Goal: Information Seeking & Learning: Learn about a topic

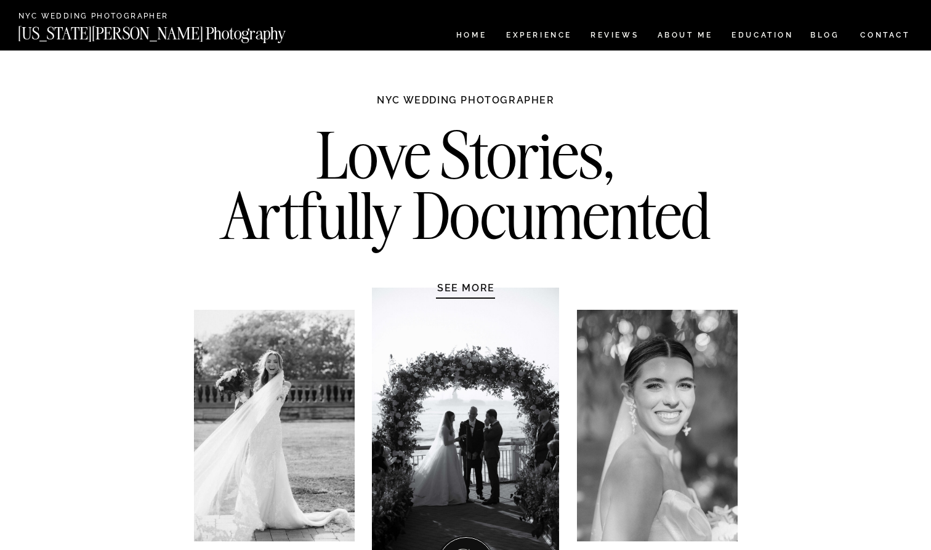
click at [880, 38] on nav "CONTACT" at bounding box center [885, 35] width 51 height 14
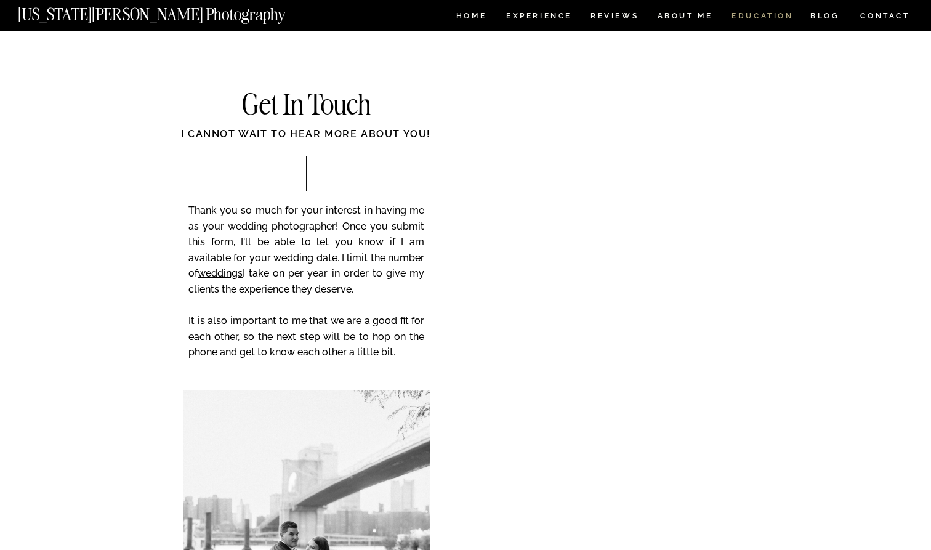
click at [759, 14] on nav "EDUCATION" at bounding box center [763, 17] width 65 height 10
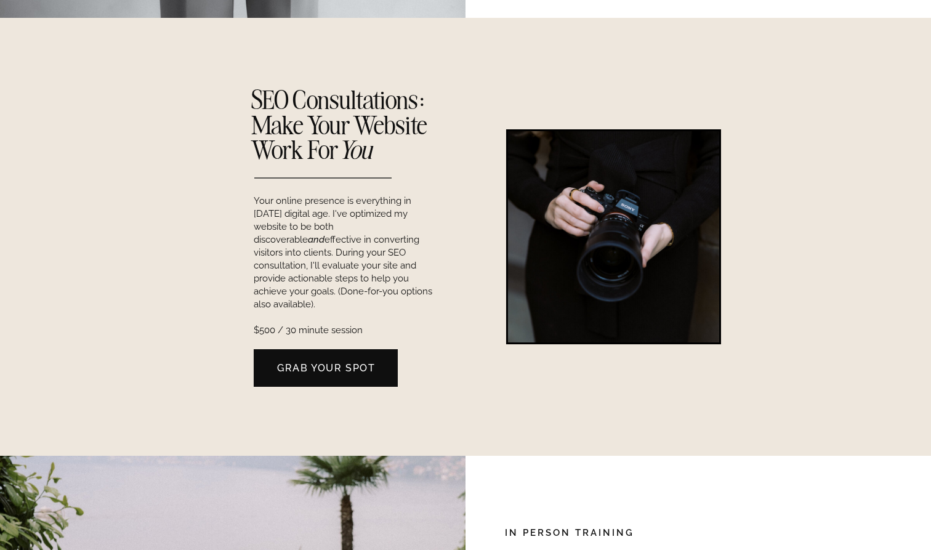
scroll to position [723, 0]
drag, startPoint x: 266, startPoint y: 211, endPoint x: 407, endPoint y: 217, distance: 141.2
click at [404, 217] on p "Your online presence is everything in [DATE] digital age. I've optimized my web…" at bounding box center [347, 251] width 187 height 113
click at [408, 217] on p "Your online presence is everything in [DATE] digital age. I've optimized my web…" at bounding box center [347, 251] width 187 height 113
drag, startPoint x: 307, startPoint y: 252, endPoint x: 440, endPoint y: 257, distance: 133.2
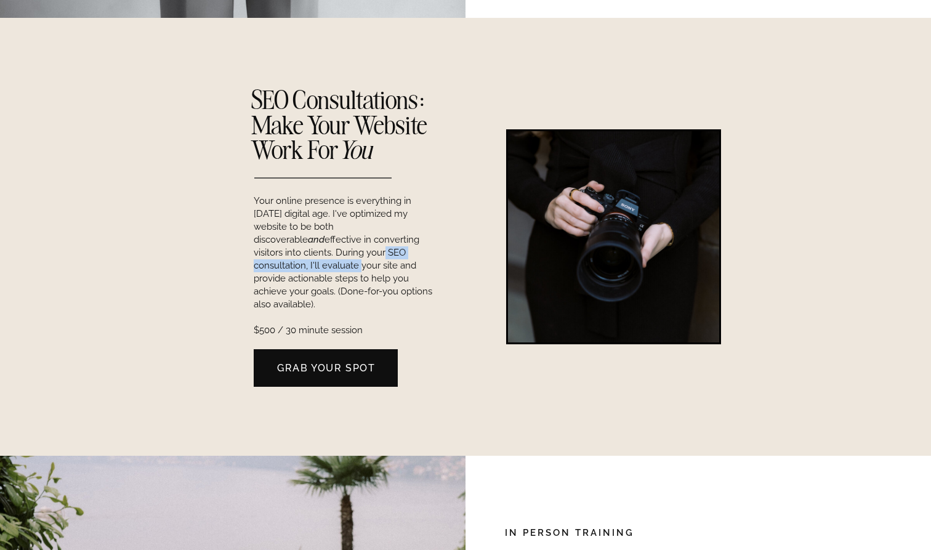
click at [440, 257] on p "Your online presence is everything in [DATE] digital age. I've optimized my web…" at bounding box center [347, 251] width 187 height 113
drag, startPoint x: 261, startPoint y: 262, endPoint x: 410, endPoint y: 281, distance: 150.3
click at [409, 281] on p "Your online presence is everything in [DATE] digital age. I've optimized my web…" at bounding box center [347, 251] width 187 height 113
drag, startPoint x: 411, startPoint y: 281, endPoint x: 400, endPoint y: 285, distance: 11.1
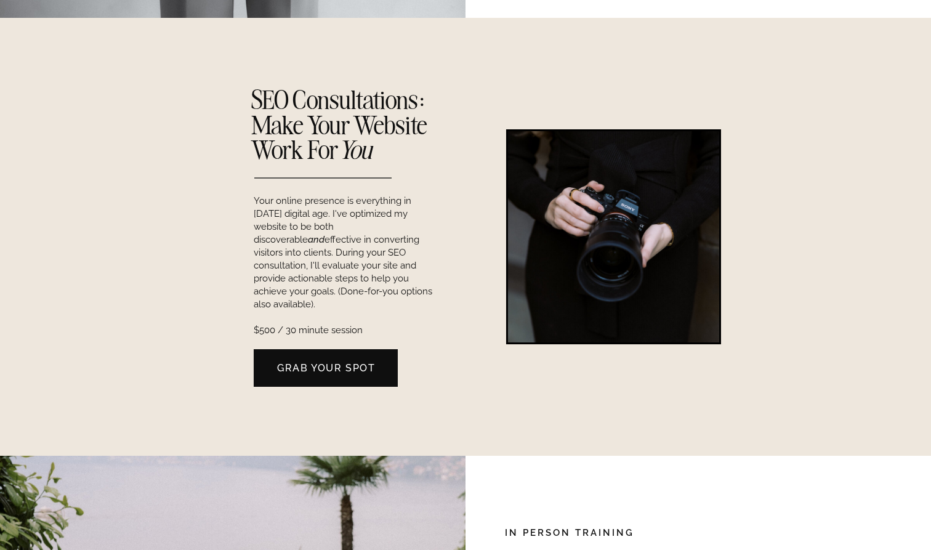
click at [410, 281] on p "Your online presence is everything in [DATE] digital age. I've optimized my web…" at bounding box center [347, 251] width 187 height 113
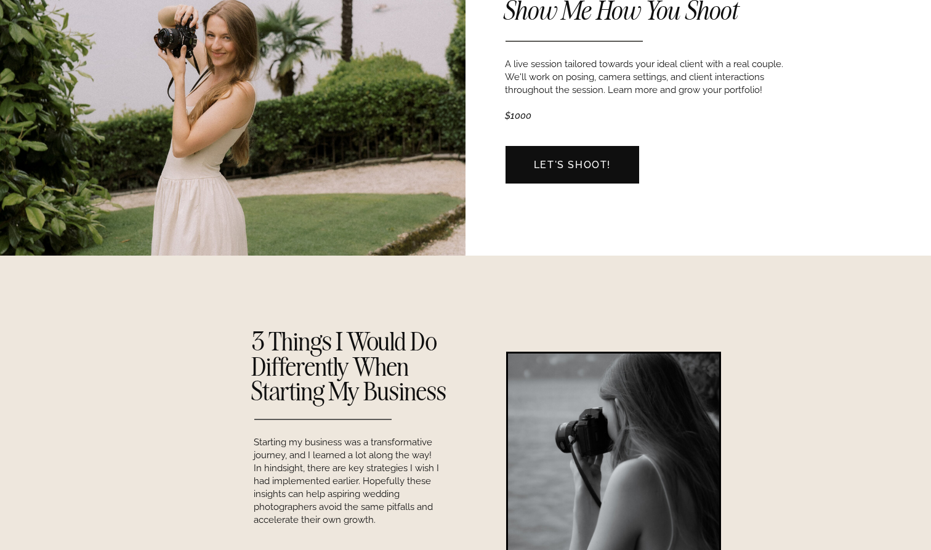
scroll to position [1422, 0]
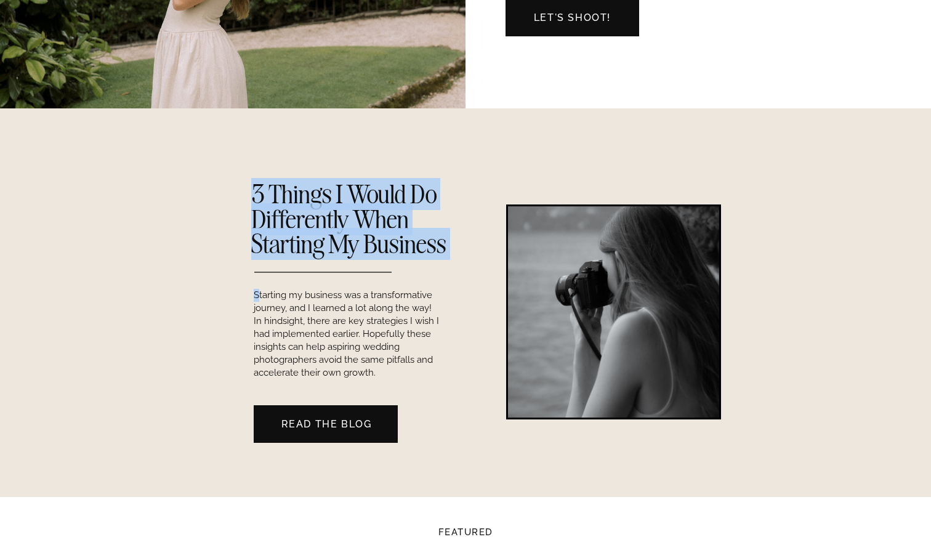
drag, startPoint x: 259, startPoint y: 292, endPoint x: 444, endPoint y: 325, distance: 187.7
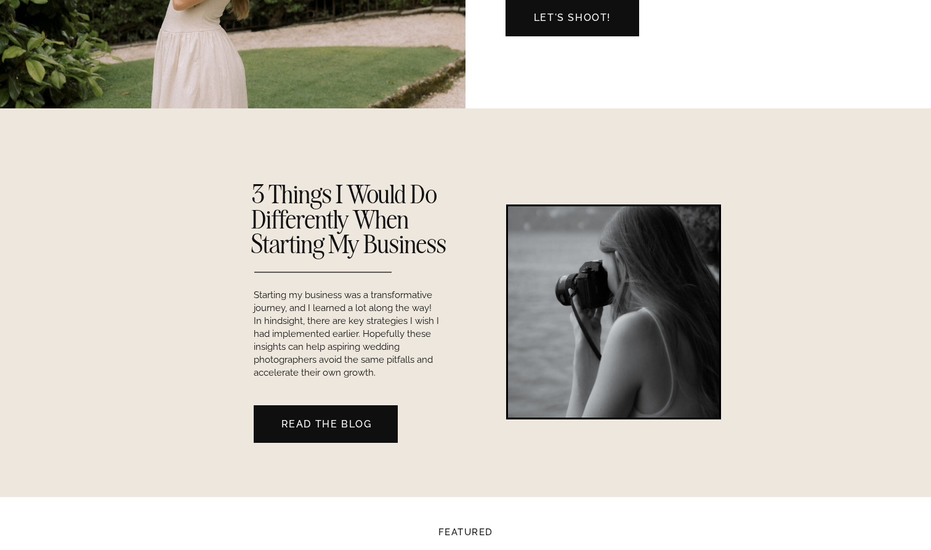
click at [357, 421] on nav "Read the Blog" at bounding box center [326, 423] width 144 height 13
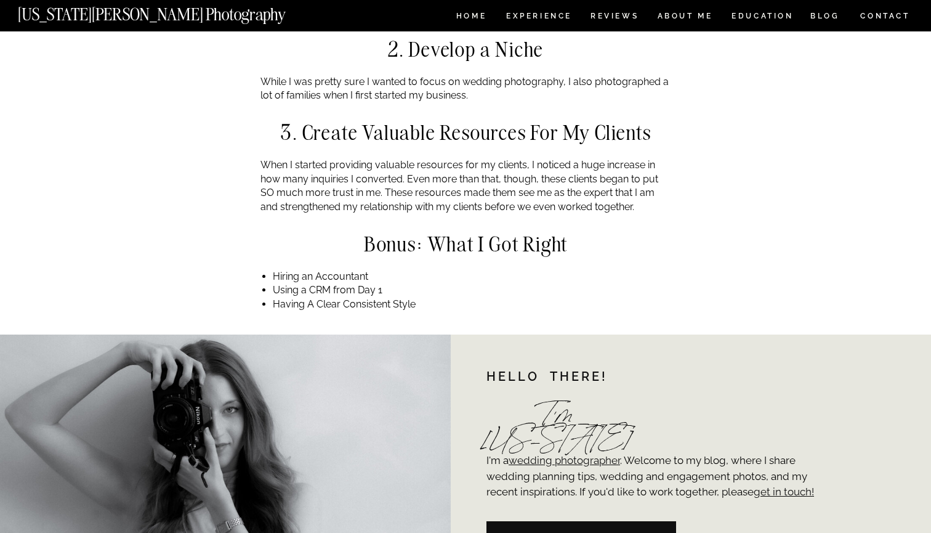
scroll to position [781, 0]
drag, startPoint x: 270, startPoint y: 268, endPoint x: 384, endPoint y: 275, distance: 114.2
drag, startPoint x: 265, startPoint y: 288, endPoint x: 389, endPoint y: 290, distance: 123.8
click at [389, 290] on li "Using a CRM from Day 1" at bounding box center [472, 290] width 399 height 14
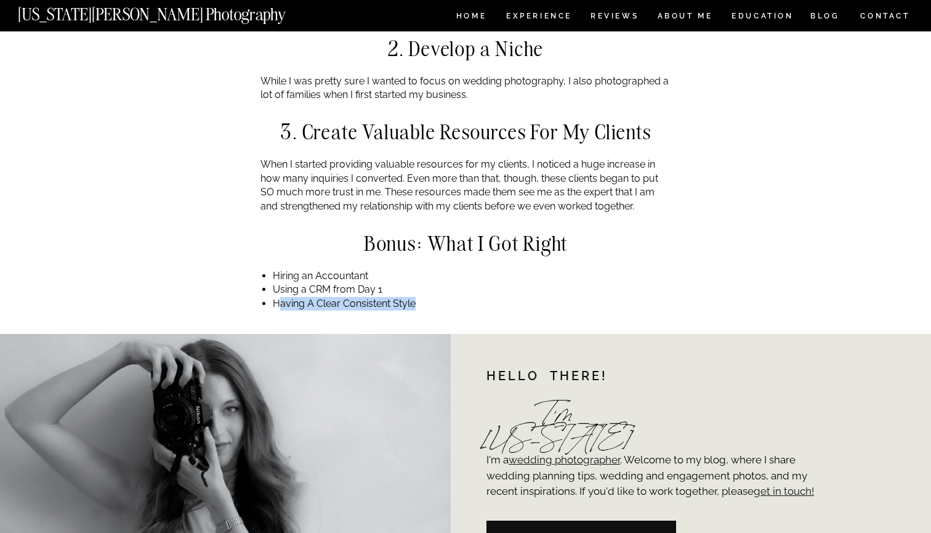
drag, startPoint x: 277, startPoint y: 299, endPoint x: 416, endPoint y: 301, distance: 139.2
click at [415, 302] on li "Having A Clear Consistent Style" at bounding box center [472, 304] width 399 height 14
click at [418, 301] on li "Having A Clear Consistent Style" at bounding box center [472, 304] width 399 height 14
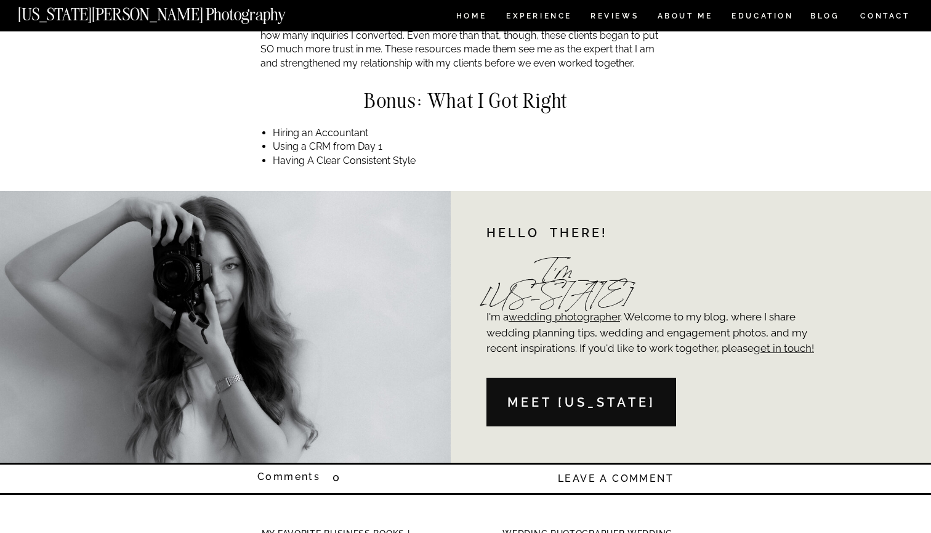
scroll to position [924, 0]
drag, startPoint x: 487, startPoint y: 322, endPoint x: 495, endPoint y: 322, distance: 8.0
click at [490, 323] on p "I'm a wedding photographer . Welcome to my blog, where I share wedding planning…" at bounding box center [655, 343] width 336 height 68
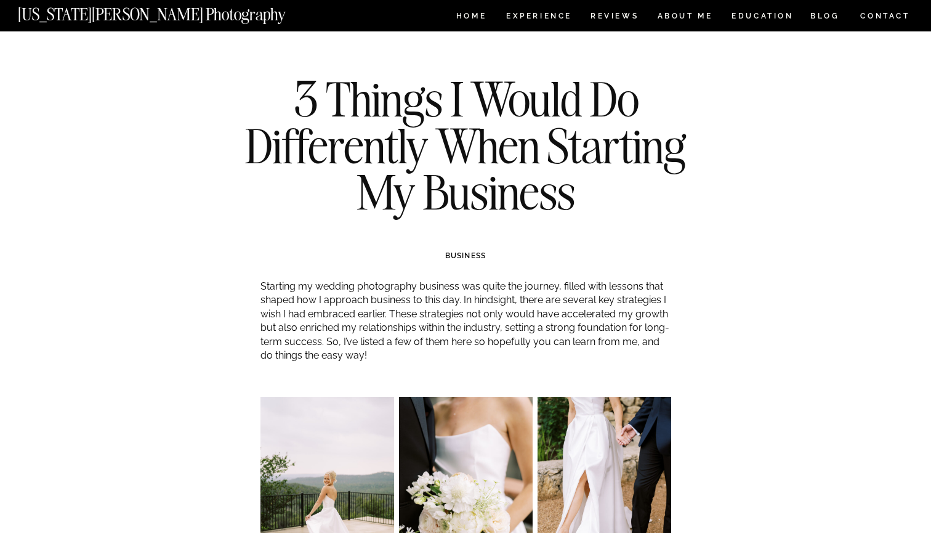
scroll to position [0, 0]
